Goal: Task Accomplishment & Management: Manage account settings

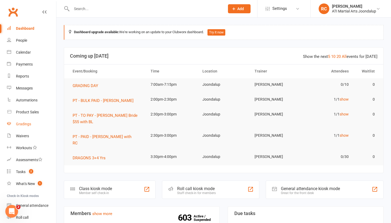
click at [19, 125] on div "Gradings" at bounding box center [23, 124] width 15 height 4
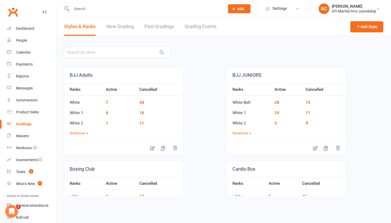
click at [205, 22] on link "Grading Events" at bounding box center [201, 27] width 32 height 18
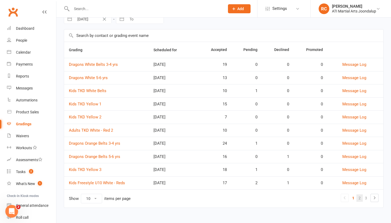
scroll to position [28, 0]
click at [359, 198] on link "2" at bounding box center [359, 198] width 6 height 7
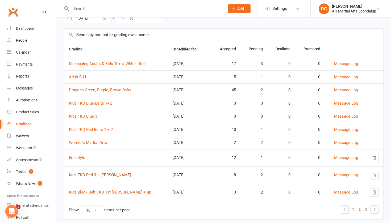
click at [97, 177] on link "Kids TKD Red 3 + [PERSON_NAME]" at bounding box center [100, 175] width 62 height 5
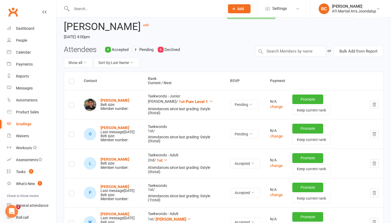
scroll to position [32, 0]
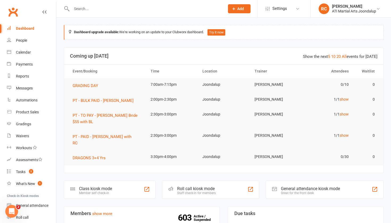
click at [119, 5] on input "text" at bounding box center [145, 8] width 151 height 7
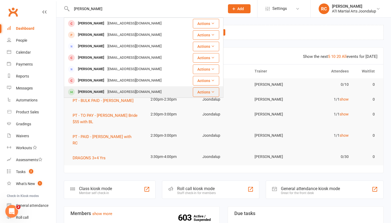
type input "Olivia ch"
click at [106, 90] on div "congxiaocool@hotmail.com" at bounding box center [134, 92] width 57 height 8
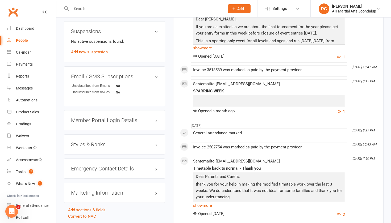
scroll to position [600, 0]
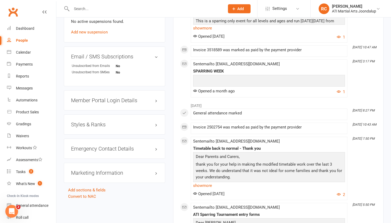
click at [109, 123] on h3 "Styles & Ranks" at bounding box center [114, 125] width 87 height 6
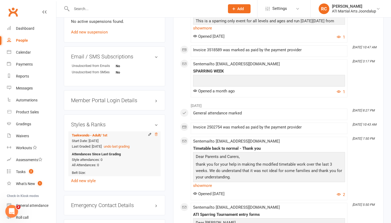
click at [157, 134] on icon at bounding box center [156, 135] width 4 height 4
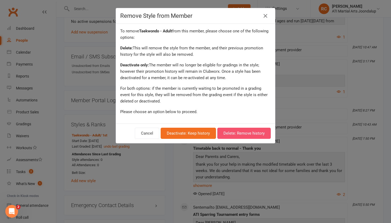
click at [239, 133] on button "Delete: Remove history" at bounding box center [243, 133] width 53 height 11
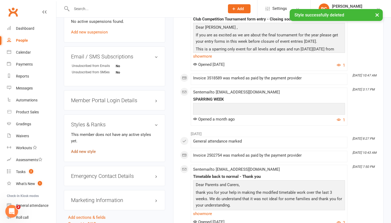
click at [88, 150] on link "Add new style" at bounding box center [83, 152] width 25 height 5
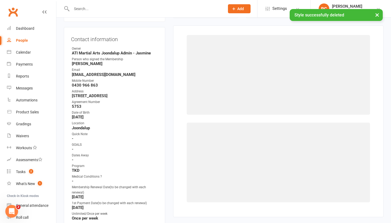
scroll to position [45, 0]
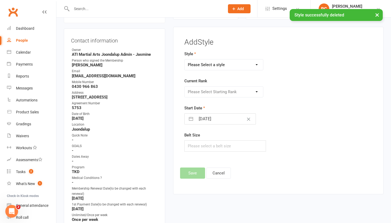
select select "3766"
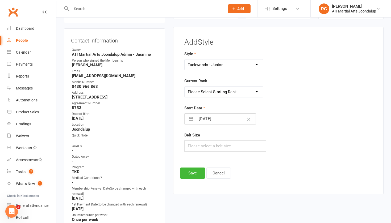
select select "45217"
click at [189, 178] on button "Save" at bounding box center [192, 173] width 25 height 11
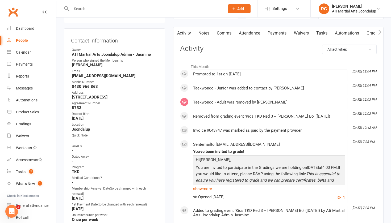
click at [89, 10] on input "text" at bounding box center [145, 8] width 151 height 7
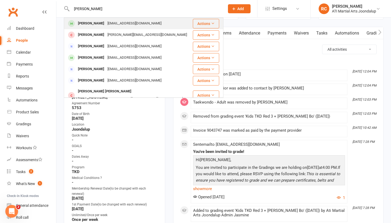
type input "Peter delport"
click at [82, 23] on div "[PERSON_NAME]" at bounding box center [91, 24] width 30 height 8
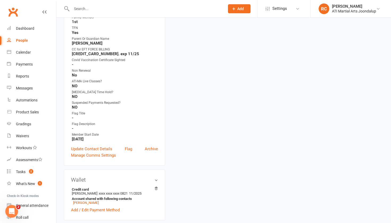
scroll to position [596, 0]
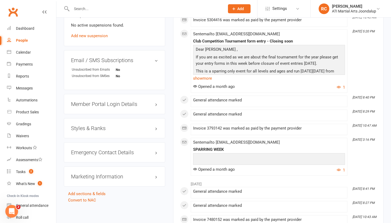
click at [121, 128] on h3 "Styles & Ranks" at bounding box center [114, 129] width 87 height 6
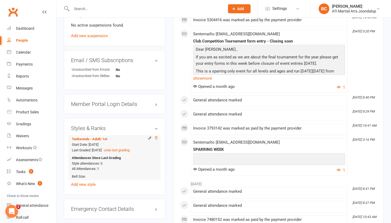
click at [157, 137] on icon at bounding box center [156, 138] width 4 height 4
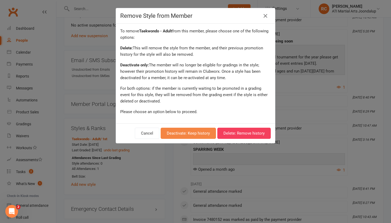
click at [196, 134] on button "Deactivate: Keep history" at bounding box center [188, 133] width 55 height 11
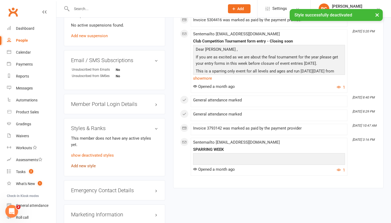
click at [88, 164] on link "Add new style" at bounding box center [83, 166] width 25 height 5
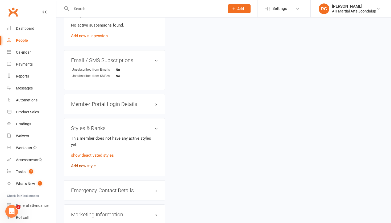
scroll to position [45, 0]
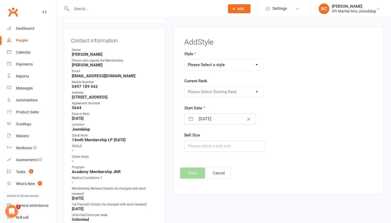
select select "3766"
select select "45218"
click at [193, 178] on button "Save" at bounding box center [192, 173] width 25 height 11
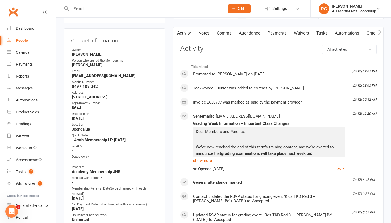
click at [169, 6] on input "text" at bounding box center [145, 8] width 151 height 7
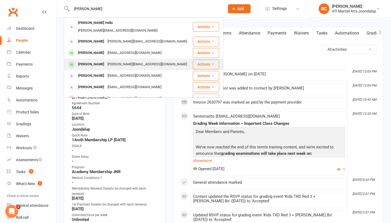
type input "liam crom"
click at [130, 61] on div "anita_stephens@hotmail.com" at bounding box center [147, 65] width 83 height 8
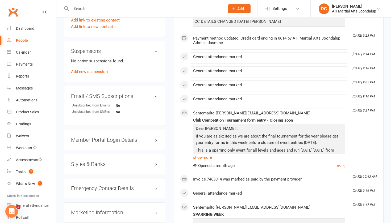
scroll to position [567, 0]
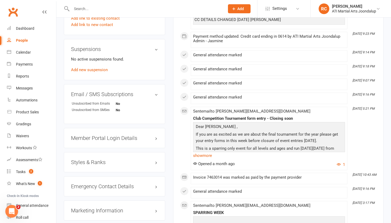
click at [88, 160] on h3 "Styles & Ranks" at bounding box center [114, 163] width 87 height 6
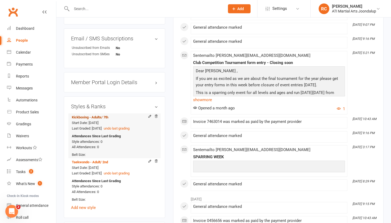
scroll to position [628, 0]
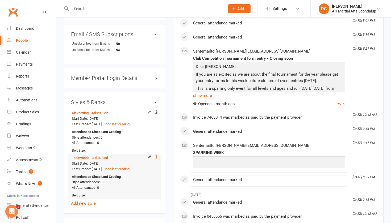
click at [155, 155] on icon at bounding box center [156, 157] width 4 height 4
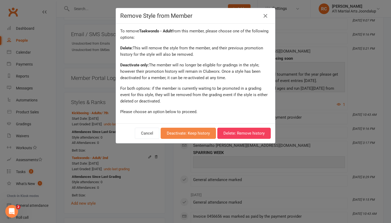
click at [176, 130] on button "Deactivate: Keep history" at bounding box center [188, 133] width 55 height 11
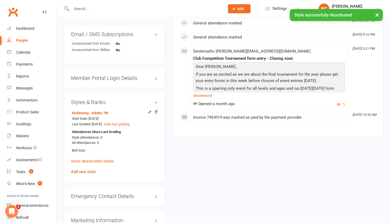
click at [92, 170] on link "Add new style" at bounding box center [83, 172] width 25 height 5
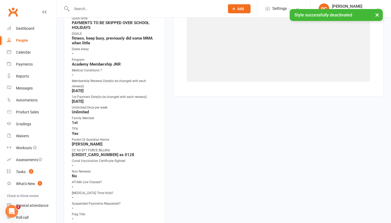
scroll to position [45, 0]
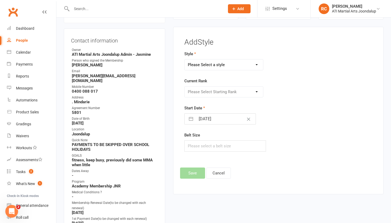
select select "3766"
select select "45217"
click at [191, 179] on button "Save" at bounding box center [192, 173] width 25 height 11
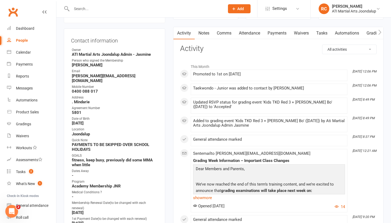
click at [160, 9] on input "text" at bounding box center [145, 8] width 151 height 7
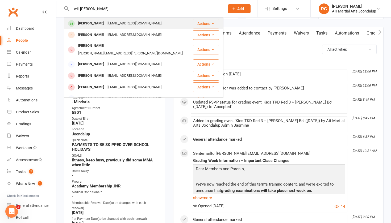
type input "will glen"
click at [116, 26] on div "ucanfindash@yahoo.co.uk" at bounding box center [134, 24] width 57 height 8
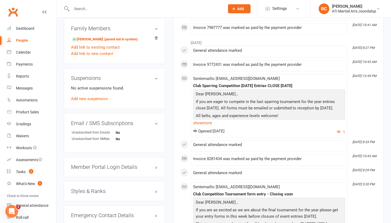
scroll to position [534, 0]
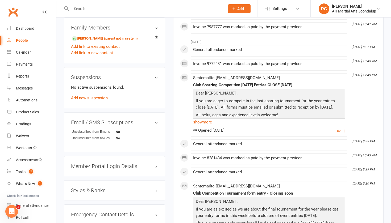
click at [97, 188] on h3 "Styles & Ranks" at bounding box center [114, 191] width 87 height 6
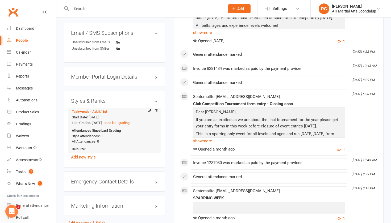
scroll to position [625, 0]
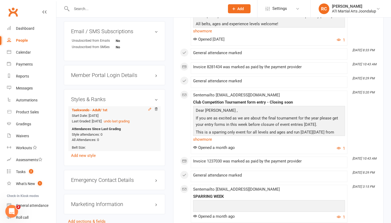
click at [151, 107] on icon at bounding box center [150, 109] width 4 height 4
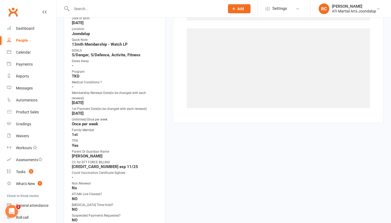
scroll to position [45, 0]
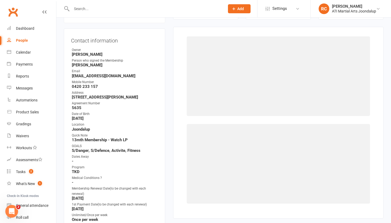
select select "2496"
select select "25201"
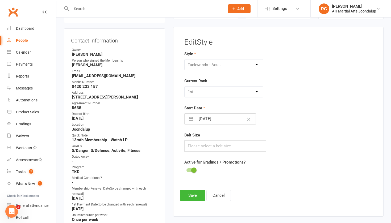
click at [218, 67] on div "BJJ Adults BJJ JUNIORS Boxing Club Cardio Box Kickboxing - Adults Kickboxing - …" at bounding box center [223, 64] width 79 height 11
click at [219, 195] on button "Cancel" at bounding box center [218, 195] width 24 height 11
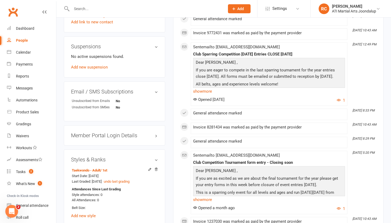
scroll to position [579, 0]
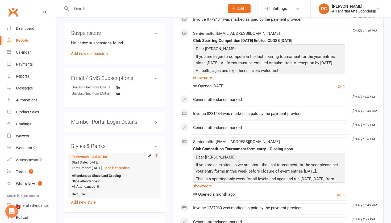
click at [158, 155] on icon at bounding box center [156, 156] width 4 height 4
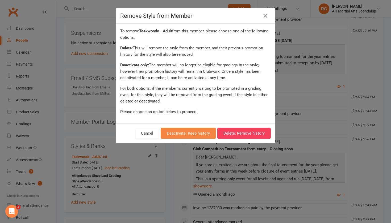
click at [191, 134] on button "Deactivate: Keep history" at bounding box center [188, 133] width 55 height 11
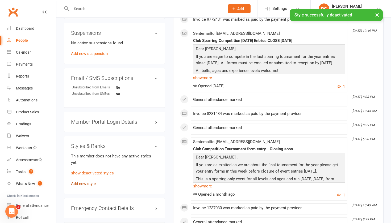
click at [86, 182] on link "Add new style" at bounding box center [83, 184] width 25 height 5
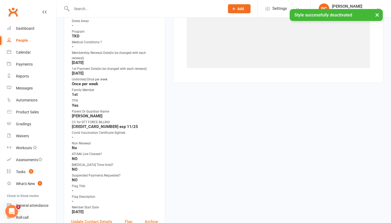
scroll to position [45, 0]
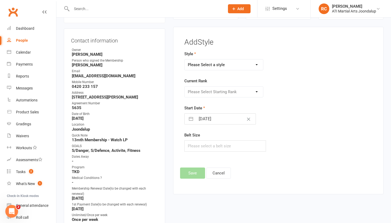
select select "3766"
select select "45218"
click at [198, 177] on button "Save" at bounding box center [192, 173] width 25 height 11
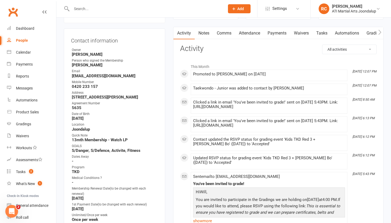
click at [195, 11] on input "text" at bounding box center [145, 8] width 151 height 7
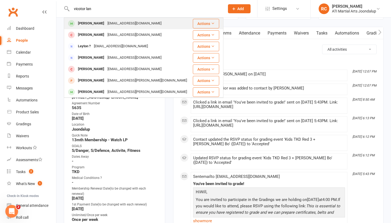
type input "vicotor lan"
click at [148, 28] on div "Victor Langiu lidia_langiu@hotmail.com" at bounding box center [128, 23] width 128 height 11
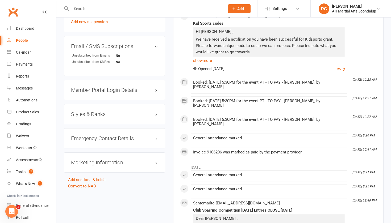
scroll to position [632, 0]
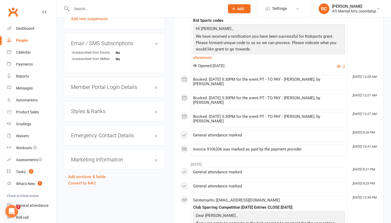
click at [115, 106] on div "Styles & Ranks" at bounding box center [114, 111] width 101 height 20
click at [109, 112] on h3 "Styles & Ranks" at bounding box center [114, 112] width 87 height 6
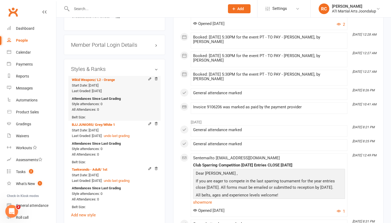
scroll to position [693, 0]
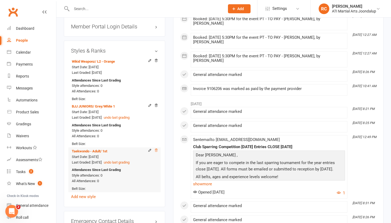
click at [155, 149] on icon at bounding box center [156, 150] width 3 height 3
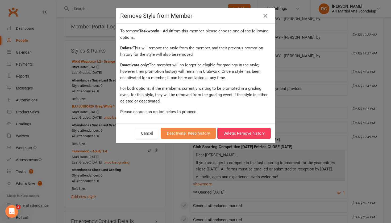
click at [185, 130] on button "Deactivate: Keep history" at bounding box center [188, 133] width 55 height 11
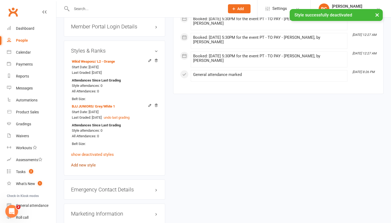
click at [89, 164] on link "Add new style" at bounding box center [83, 165] width 25 height 5
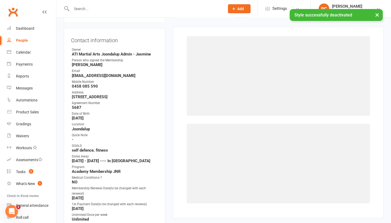
scroll to position [45, 0]
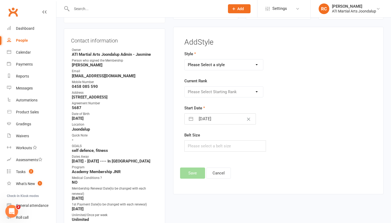
select select "3766"
select select "45217"
click at [192, 177] on button "Save" at bounding box center [192, 173] width 25 height 11
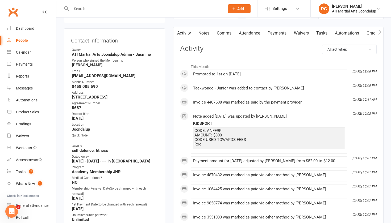
click at [159, 11] on input "text" at bounding box center [145, 8] width 151 height 7
type input "l"
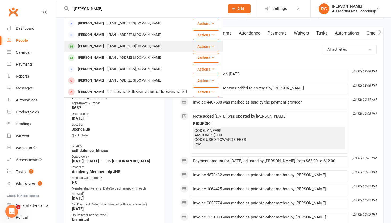
type input "lenzo"
click at [135, 48] on div "jml7844@outlook.com" at bounding box center [134, 47] width 57 height 8
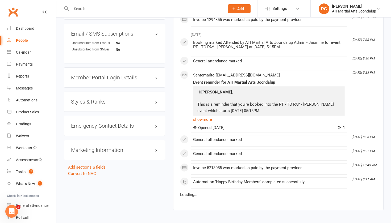
scroll to position [627, 0]
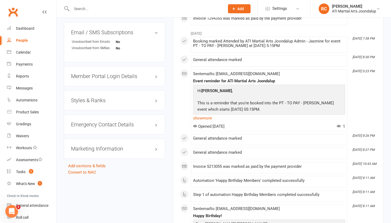
click at [112, 101] on h3 "Styles & Ranks" at bounding box center [114, 101] width 87 height 6
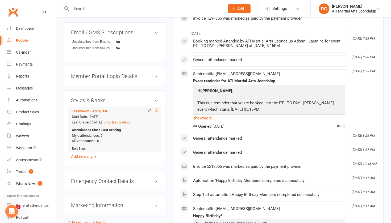
click at [157, 109] on icon at bounding box center [156, 111] width 4 height 4
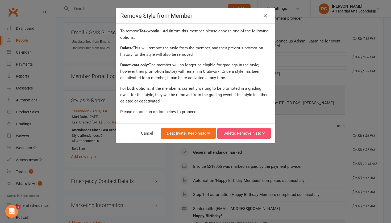
click at [243, 134] on button "Delete: Remove history" at bounding box center [243, 133] width 53 height 11
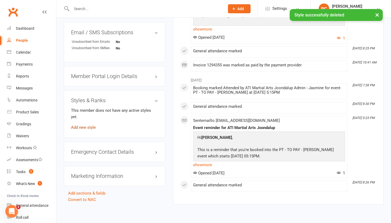
click at [90, 125] on link "Add new style" at bounding box center [83, 127] width 25 height 5
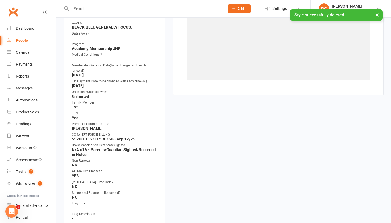
scroll to position [45, 0]
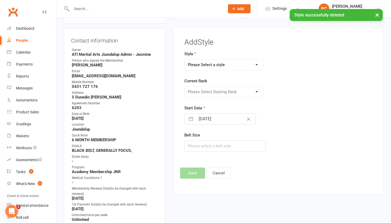
select select "3766"
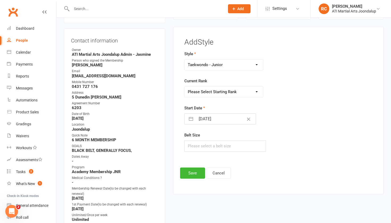
select select "45217"
click at [194, 175] on button "Save" at bounding box center [192, 173] width 25 height 11
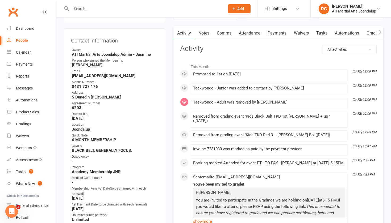
click at [186, 11] on input "text" at bounding box center [145, 8] width 151 height 7
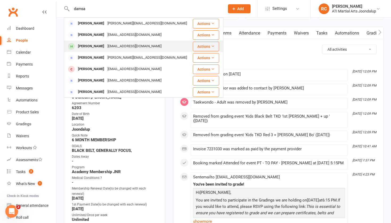
type input "damsa"
click at [153, 44] on div "saman.weerasinghe@gmail.com" at bounding box center [134, 47] width 57 height 8
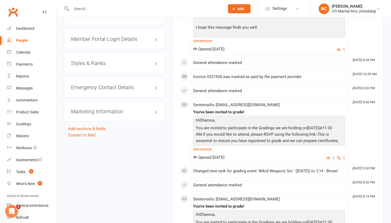
scroll to position [654, 0]
click at [110, 62] on h3 "Styles & Ranks" at bounding box center [114, 64] width 87 height 6
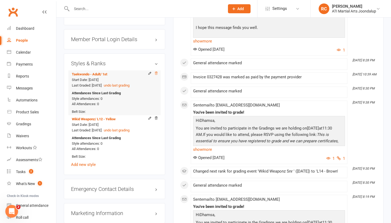
click at [157, 72] on icon at bounding box center [156, 74] width 4 height 4
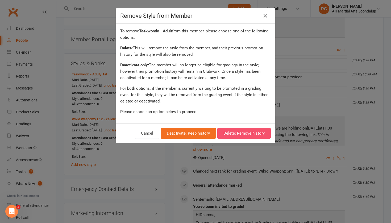
click at [231, 131] on button "Delete: Remove history" at bounding box center [243, 133] width 53 height 11
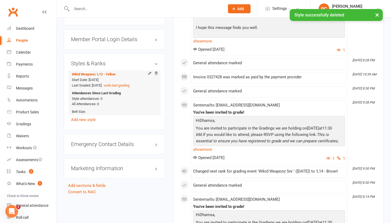
scroll to position [645, 0]
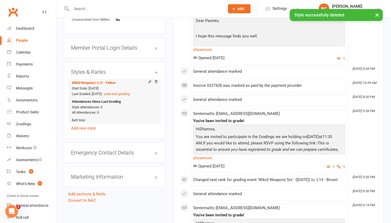
click at [87, 118] on li "Wikid Weaponz / L12 - Yellow Start Date: 19 Sep 2022 Last Graded: 5 Apr 2025 un…" at bounding box center [114, 101] width 87 height 45
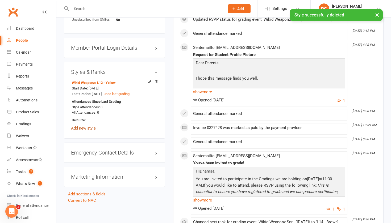
click at [88, 127] on link "Add new style" at bounding box center [83, 128] width 25 height 5
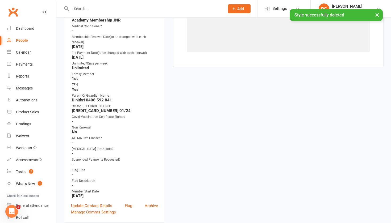
scroll to position [45, 0]
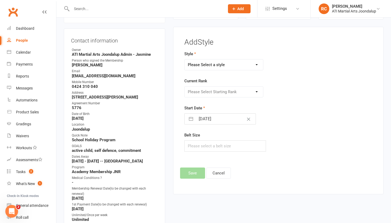
select select "3766"
select select "45217"
click at [188, 179] on button "Save" at bounding box center [192, 173] width 25 height 11
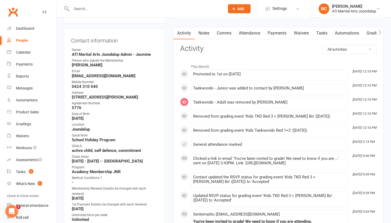
click at [200, 13] on div at bounding box center [142, 8] width 157 height 17
click at [198, 9] on input "text" at bounding box center [145, 8] width 151 height 7
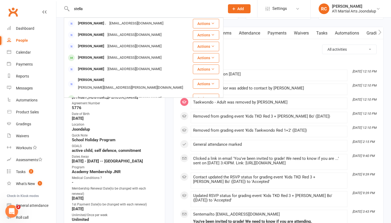
type input "Stella"
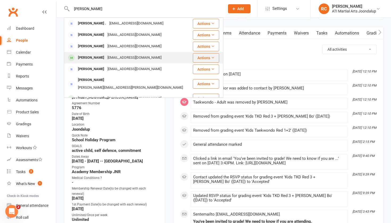
drag, startPoint x: 198, startPoint y: 9, endPoint x: 113, endPoint y: 57, distance: 97.1
click at [113, 57] on div "tonyandamanda23@live.com.au" at bounding box center [134, 58] width 57 height 8
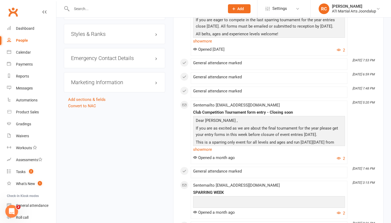
scroll to position [683, 0]
click at [106, 34] on h3 "Styles & Ranks" at bounding box center [114, 34] width 87 height 6
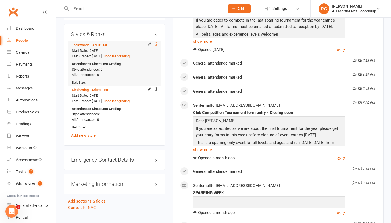
click at [155, 43] on icon at bounding box center [156, 44] width 4 height 4
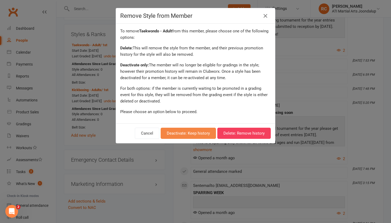
click at [180, 134] on button "Deactivate: Keep history" at bounding box center [188, 133] width 55 height 11
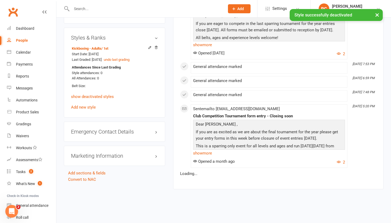
scroll to position [674, 0]
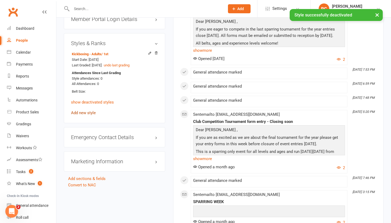
click at [92, 111] on link "Add new style" at bounding box center [83, 113] width 25 height 5
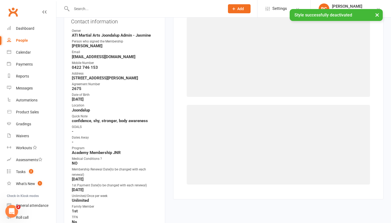
scroll to position [45, 0]
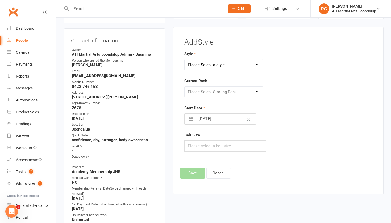
select select "3766"
select select "45217"
click at [193, 178] on button "Save" at bounding box center [192, 173] width 25 height 11
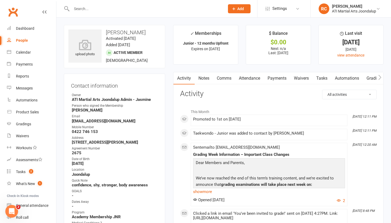
scroll to position [0, 0]
click at [145, 11] on input "text" at bounding box center [145, 8] width 151 height 7
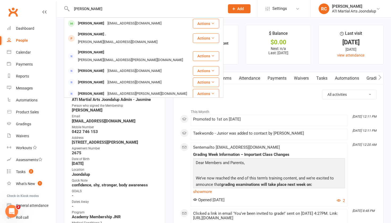
type input "[PERSON_NAME]"
drag, startPoint x: 145, startPoint y: 11, endPoint x: 137, endPoint y: 19, distance: 11.7
click at [137, 19] on div "Kandice Retirado jicjicretirado@yahoo.com" at bounding box center [128, 23] width 128 height 11
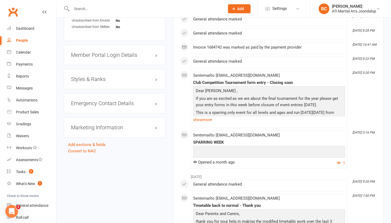
scroll to position [645, 0]
click at [120, 77] on h3 "Styles & Ranks" at bounding box center [114, 80] width 87 height 6
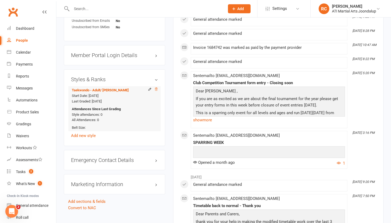
click at [155, 88] on icon at bounding box center [156, 90] width 4 height 4
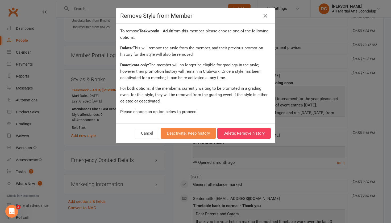
click at [204, 132] on button "Deactivate: Keep history" at bounding box center [188, 133] width 55 height 11
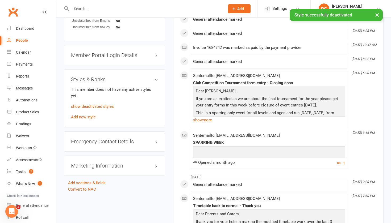
scroll to position [636, 0]
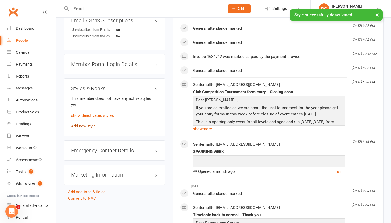
click at [87, 124] on link "Add new style" at bounding box center [83, 126] width 25 height 5
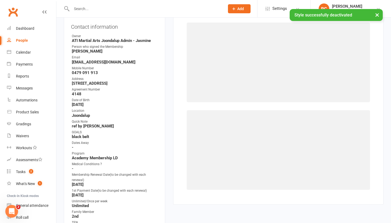
scroll to position [45, 0]
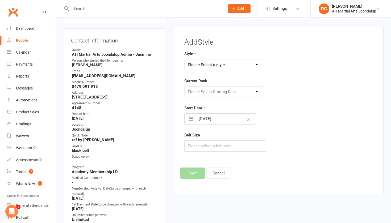
select select "3766"
select select "45218"
click at [190, 179] on button "Save" at bounding box center [192, 173] width 25 height 11
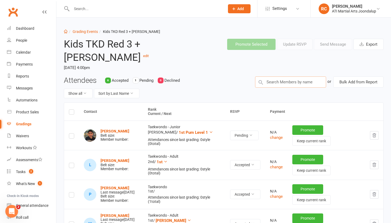
click at [292, 80] on input "text" at bounding box center [290, 82] width 71 height 11
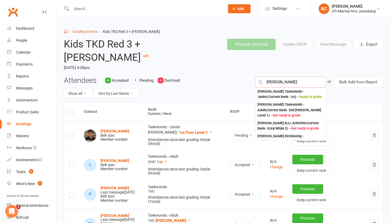
type input "Olivia"
drag, startPoint x: 292, startPoint y: 80, endPoint x: 305, endPoint y: 97, distance: 21.4
click at [305, 97] on div "Olivia Cong : Taekwondo - Junior (Current Rank: 1st ) - Ready to grade" at bounding box center [291, 94] width 66 height 11
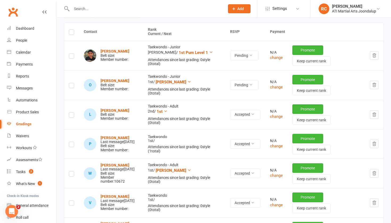
scroll to position [82, 0]
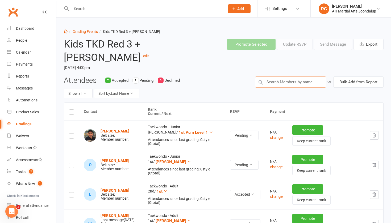
click at [277, 83] on input "text" at bounding box center [290, 82] width 71 height 11
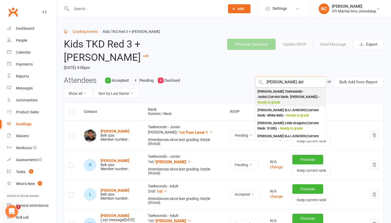
type input "Peter del"
click at [280, 97] on div "Peter Delport : Taekwondo - Junior (Current Rank: Cho Dan Bo ) - Ready to grade" at bounding box center [291, 97] width 66 height 16
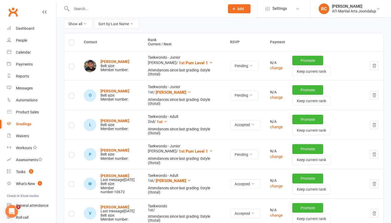
scroll to position [67, 0]
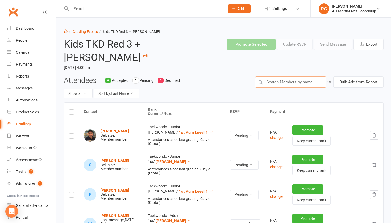
click at [278, 84] on input "text" at bounding box center [290, 82] width 71 height 11
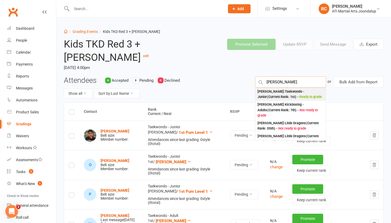
type input "[PERSON_NAME]"
click at [281, 94] on div "[PERSON_NAME] : Taekwondo - Junior (Current Rank: 1st ) - Ready to grade" at bounding box center [291, 94] width 66 height 11
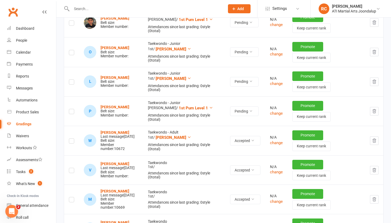
scroll to position [114, 0]
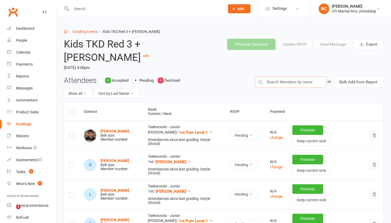
click at [270, 81] on input "text" at bounding box center [290, 82] width 71 height 11
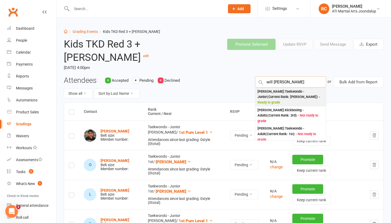
type input "will [PERSON_NAME]"
click at [287, 94] on div "[PERSON_NAME] : Taekwondo - Junior (Current Rank: [PERSON_NAME] ) - Ready to gr…" at bounding box center [291, 97] width 66 height 16
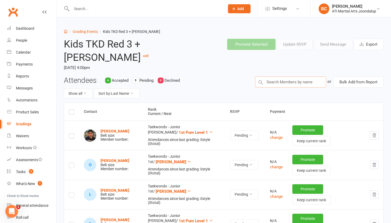
click at [290, 84] on input "text" at bounding box center [290, 82] width 71 height 11
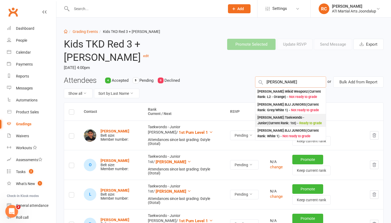
type input "victor"
click at [298, 121] on div "Victor Langiu : Taekwondo - Junior (Current Rank: 1st ) - Ready to grade" at bounding box center [291, 120] width 66 height 11
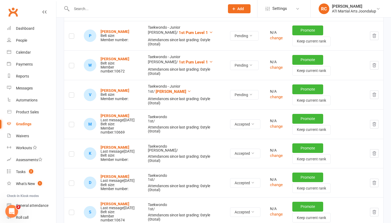
scroll to position [189, 0]
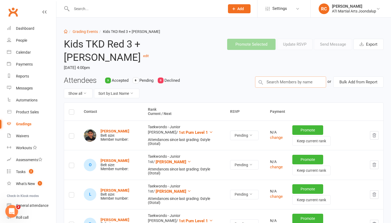
click at [278, 80] on input "text" at bounding box center [290, 82] width 71 height 11
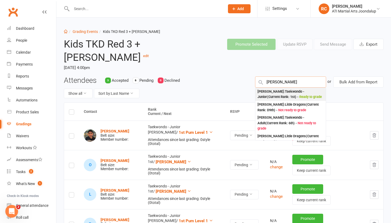
type input "lenzo"
click at [299, 97] on span "Ready to grade" at bounding box center [310, 97] width 23 height 4
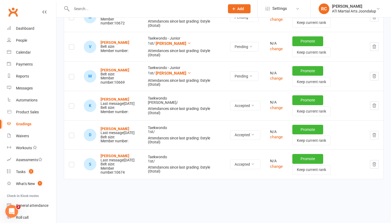
scroll to position [239, 0]
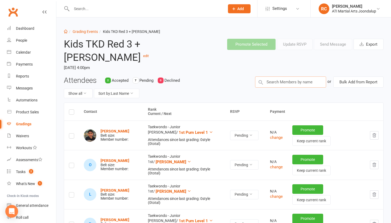
click at [299, 78] on input "text" at bounding box center [290, 82] width 71 height 11
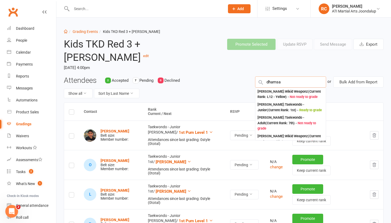
type input "dams"
drag, startPoint x: 299, startPoint y: 78, endPoint x: 298, endPoint y: 114, distance: 36.2
click at [299, 112] on span "Ready to grade" at bounding box center [310, 110] width 23 height 4
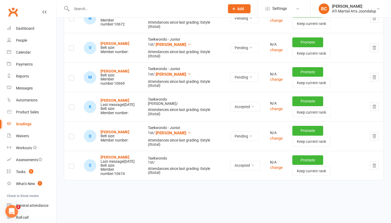
scroll to position [227, 0]
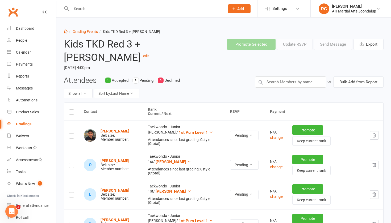
click at [182, 11] on input "text" at bounding box center [145, 8] width 151 height 7
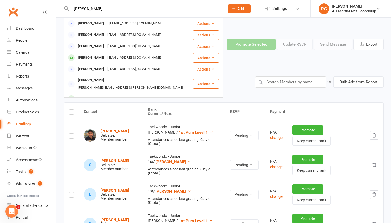
type input "[PERSON_NAME]"
drag, startPoint x: 182, startPoint y: 11, endPoint x: 243, endPoint y: 64, distance: 80.6
click at [243, 64] on header "Kids TKD Red 3 + [PERSON_NAME] Bo edit [DATE] 4:00pm Promote Selected Update RS…" at bounding box center [224, 56] width 328 height 42
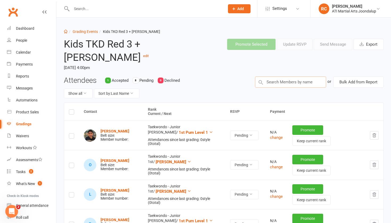
click at [272, 80] on input "text" at bounding box center [290, 82] width 71 height 11
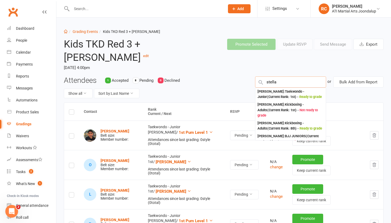
type input "Stella"
drag, startPoint x: 272, startPoint y: 80, endPoint x: 285, endPoint y: 95, distance: 20.4
click at [285, 95] on div "Stella Wilton : Taekwondo - Junior (Current Rank: 1st ) - Ready to grade" at bounding box center [291, 94] width 66 height 11
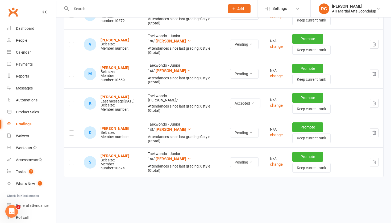
scroll to position [239, 0]
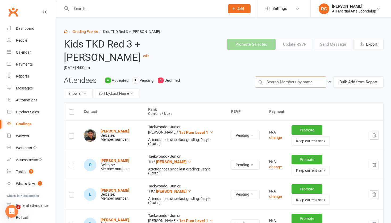
click at [278, 82] on input "text" at bounding box center [290, 82] width 71 height 11
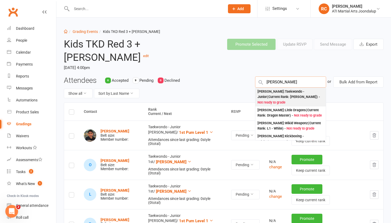
type input "[PERSON_NAME]"
drag, startPoint x: 270, startPoint y: 92, endPoint x: 293, endPoint y: 100, distance: 24.1
click at [293, 100] on div "[PERSON_NAME] : Taekwondo - Junior (Current Rank: [PERSON_NAME] ) - Not ready t…" at bounding box center [291, 97] width 66 height 16
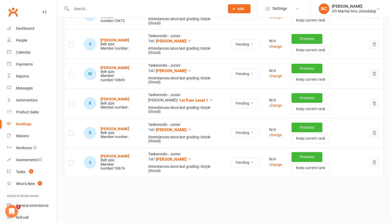
scroll to position [239, 0]
click at [250, 158] on button "Pending" at bounding box center [245, 163] width 28 height 10
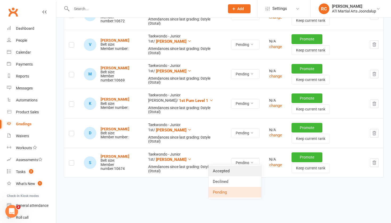
click at [239, 171] on link "Accepted" at bounding box center [235, 171] width 53 height 11
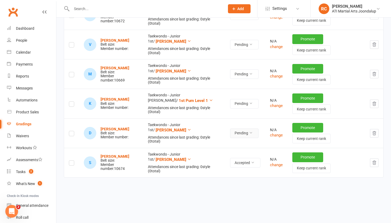
click at [243, 132] on button "Pending" at bounding box center [244, 134] width 28 height 10
click at [237, 139] on link "Accepted" at bounding box center [233, 142] width 53 height 11
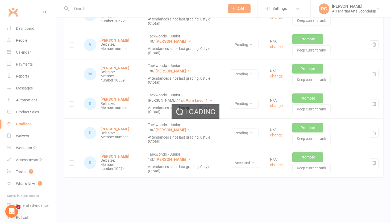
click at [246, 99] on div "Loading" at bounding box center [195, 111] width 391 height 223
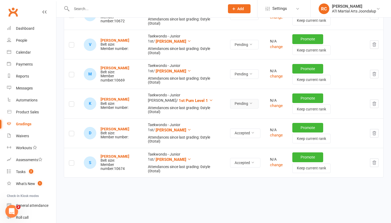
click at [243, 100] on button "Pending" at bounding box center [244, 104] width 28 height 10
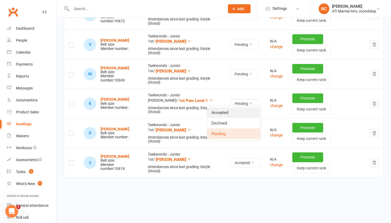
click at [233, 113] on link "Accepted" at bounding box center [233, 112] width 53 height 11
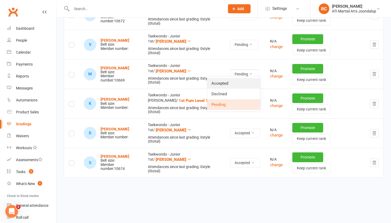
click at [237, 82] on link "Accepted" at bounding box center [233, 83] width 53 height 11
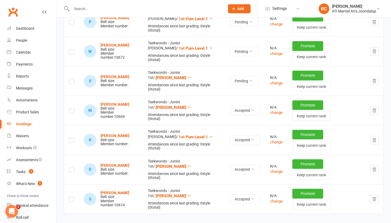
scroll to position [199, 0]
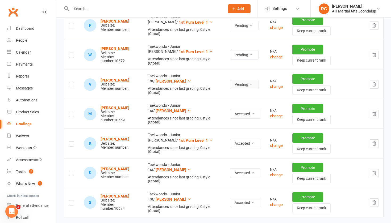
click at [243, 81] on button "Pending" at bounding box center [244, 85] width 28 height 10
click at [235, 92] on link "Accepted" at bounding box center [233, 94] width 53 height 11
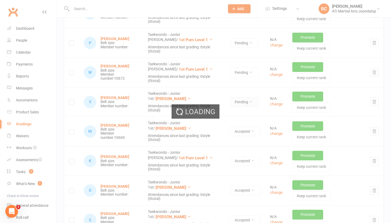
scroll to position [162, 0]
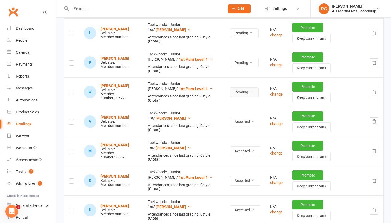
click at [240, 91] on button "Pending" at bounding box center [244, 93] width 28 height 10
click at [237, 98] on link "Accepted" at bounding box center [233, 102] width 53 height 11
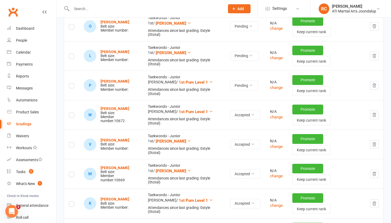
scroll to position [137, 0]
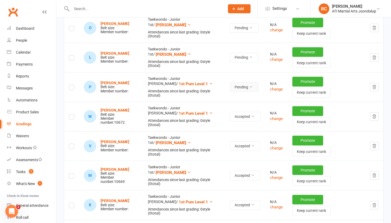
click at [247, 84] on button "Pending" at bounding box center [244, 87] width 28 height 10
click at [238, 98] on link "Accepted" at bounding box center [233, 97] width 53 height 11
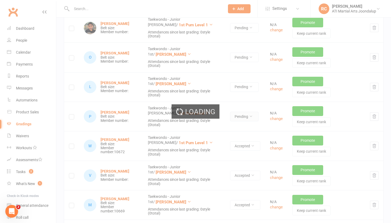
scroll to position [107, 0]
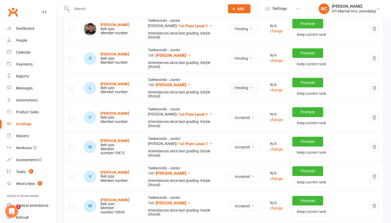
click at [241, 89] on button "Pending" at bounding box center [244, 89] width 28 height 10
click at [236, 98] on link "Accepted" at bounding box center [233, 98] width 53 height 11
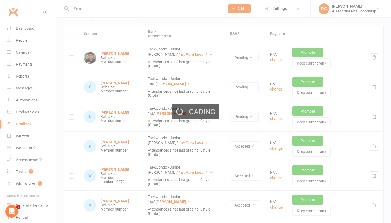
scroll to position [77, 0]
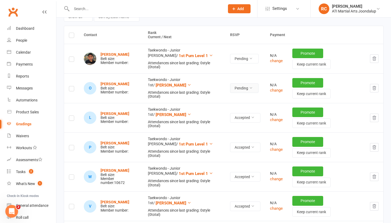
click at [241, 89] on button "Pending" at bounding box center [244, 89] width 28 height 10
click at [235, 100] on link "Accepted" at bounding box center [233, 99] width 53 height 11
click at [236, 67] on link "Accepted" at bounding box center [233, 70] width 53 height 11
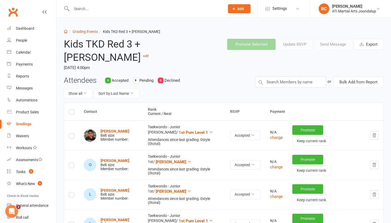
scroll to position [0, 0]
